Goal: Transaction & Acquisition: Purchase product/service

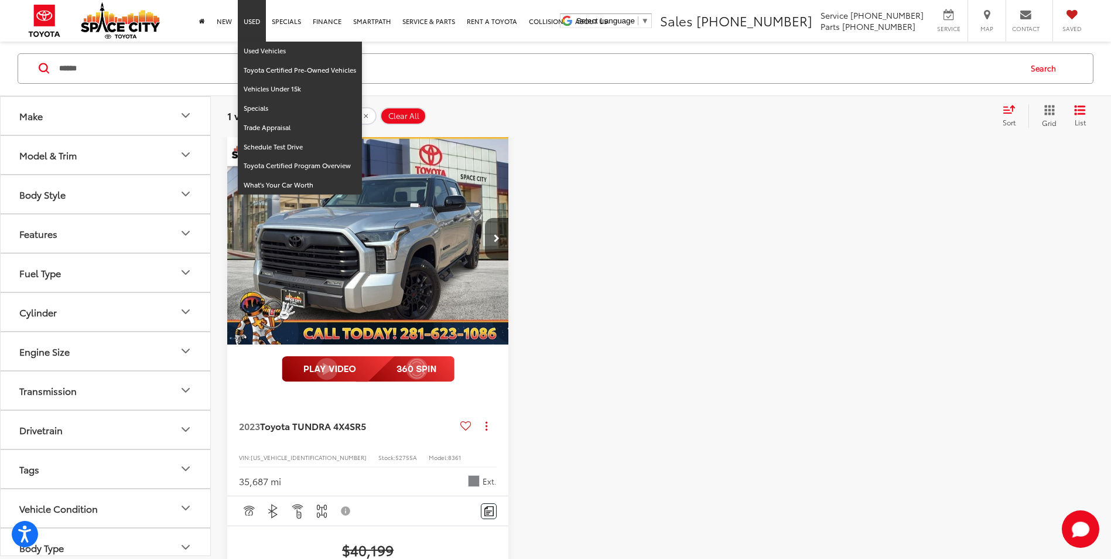
click at [257, 40] on link "Used" at bounding box center [252, 21] width 28 height 42
click at [254, 54] on link "Used Vehicles" at bounding box center [300, 51] width 124 height 19
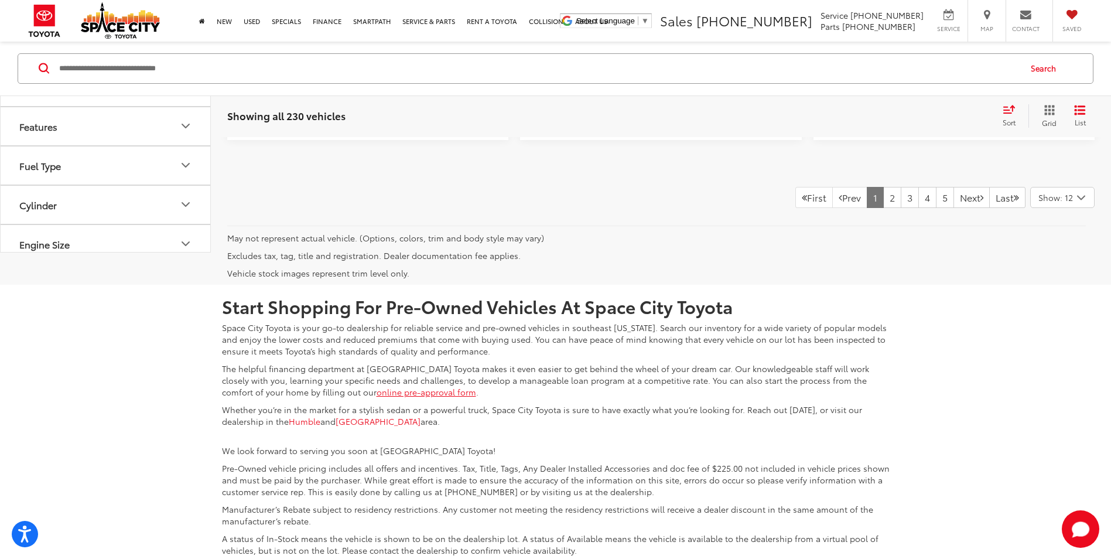
scroll to position [2871, 0]
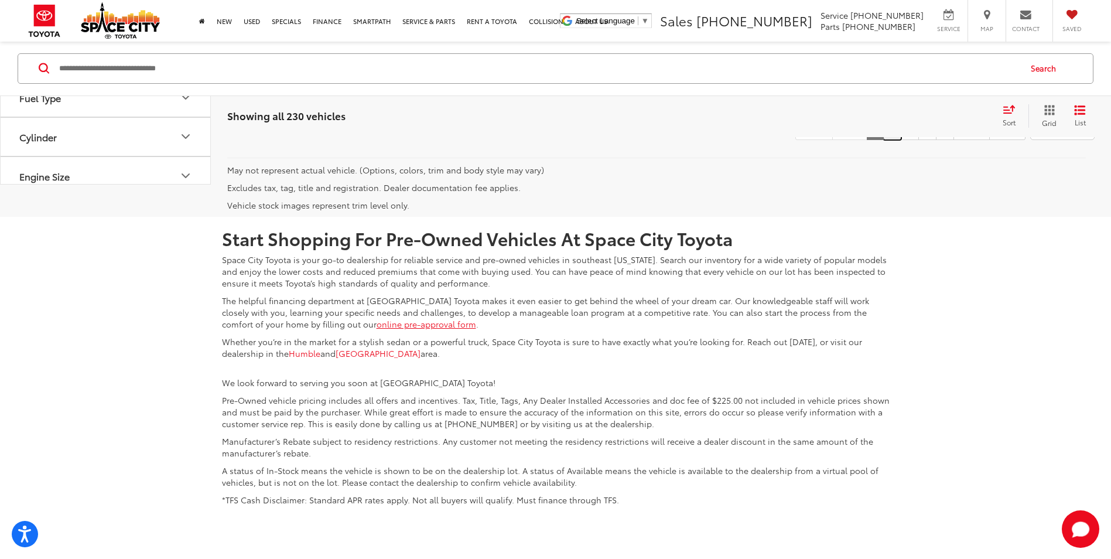
click at [883, 140] on link "2" at bounding box center [892, 129] width 18 height 21
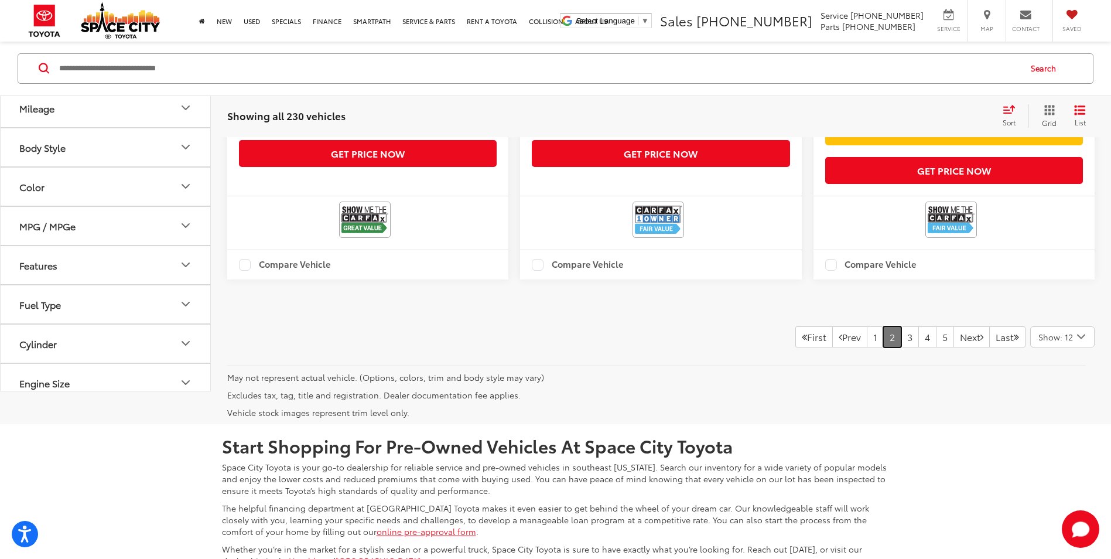
scroll to position [2806, 0]
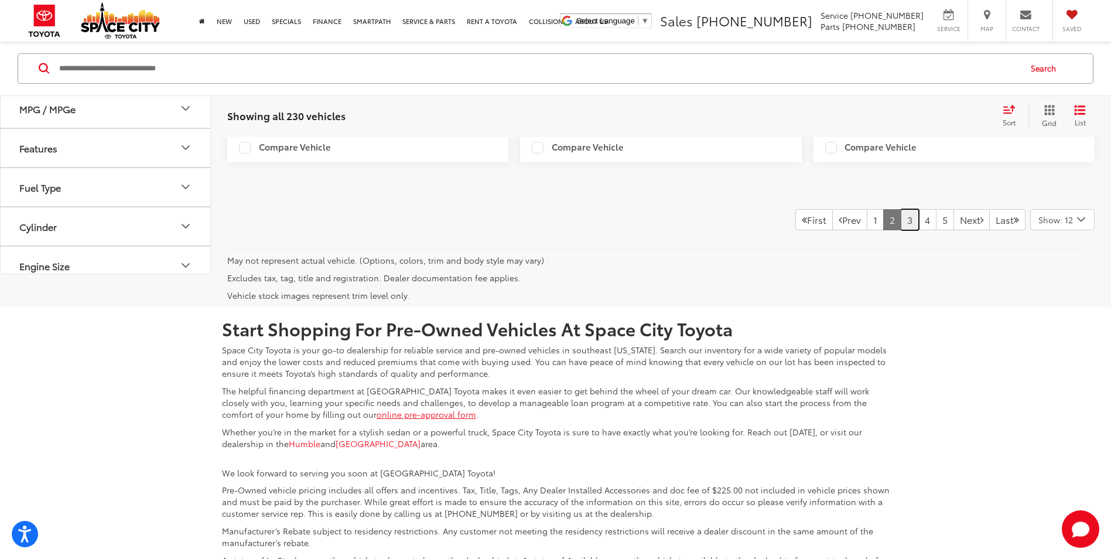
click at [901, 230] on link "3" at bounding box center [910, 219] width 18 height 21
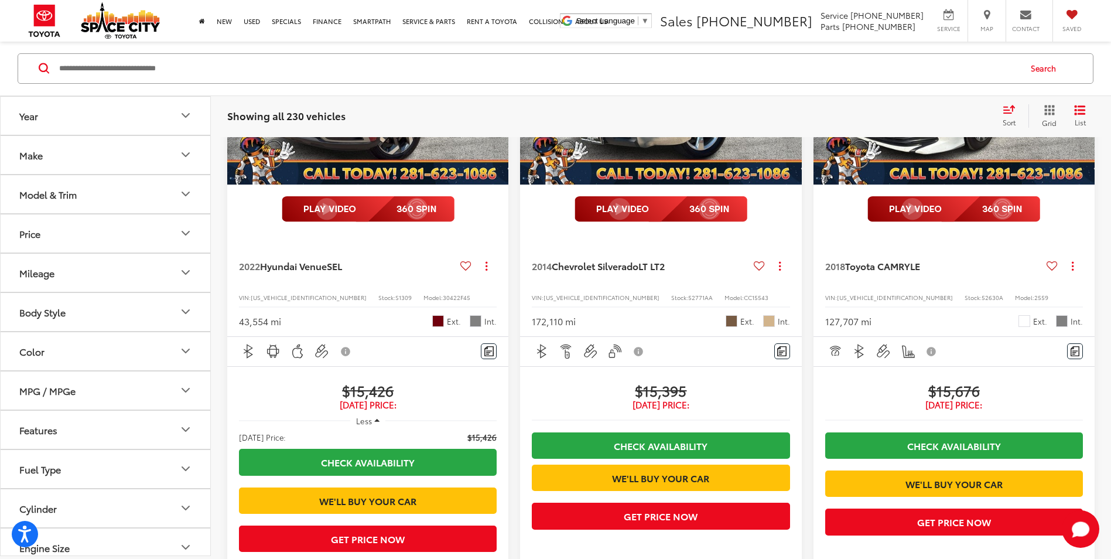
scroll to position [2689, 0]
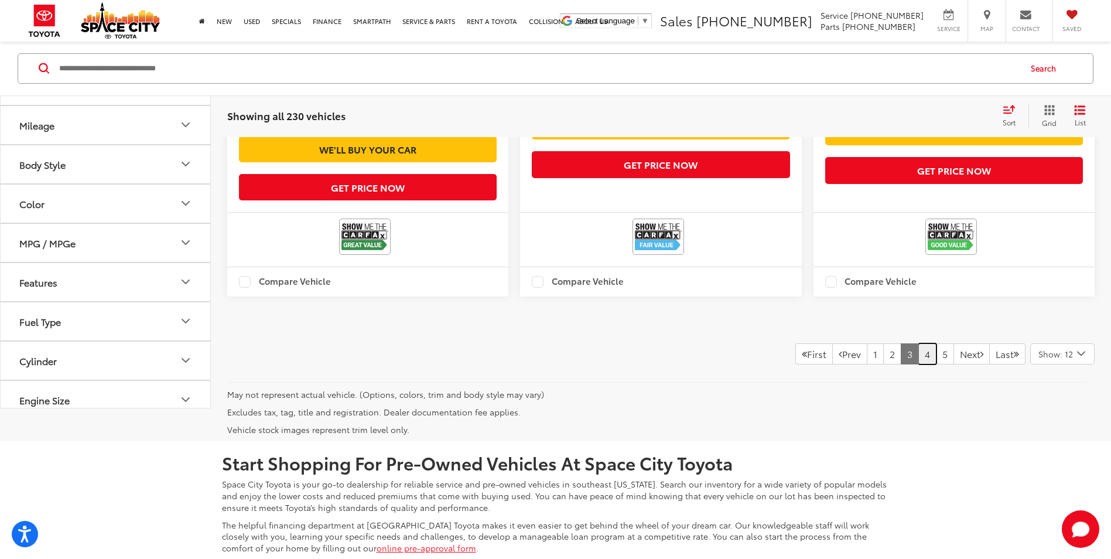
click at [919, 364] on link "4" at bounding box center [928, 353] width 18 height 21
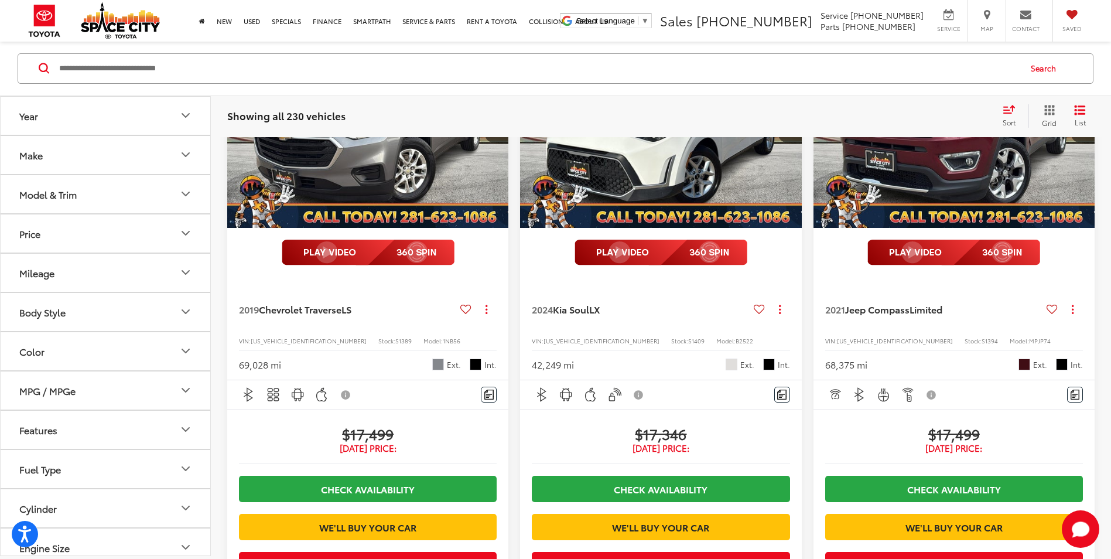
scroll to position [2343, 0]
